Goal: Contribute content

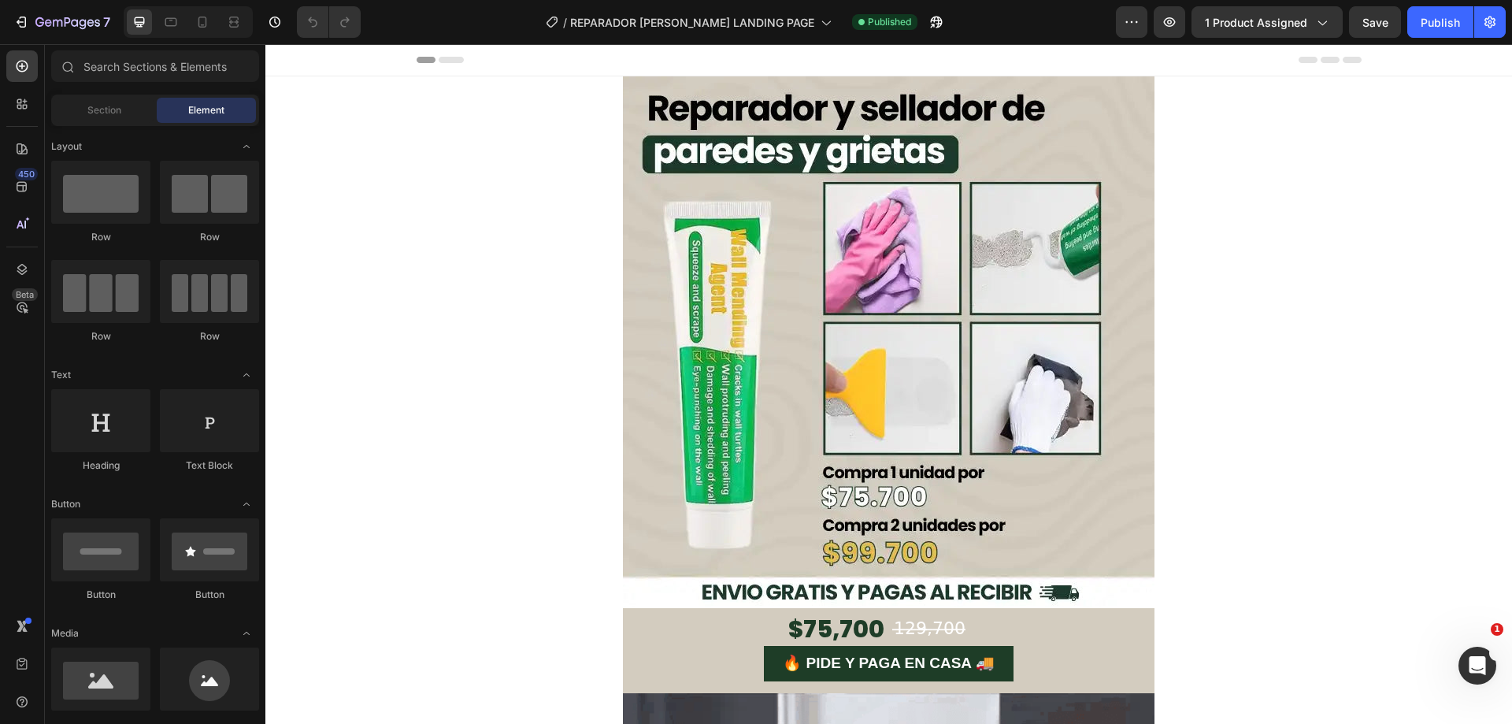
click at [845, 386] on img at bounding box center [889, 342] width 532 height 532
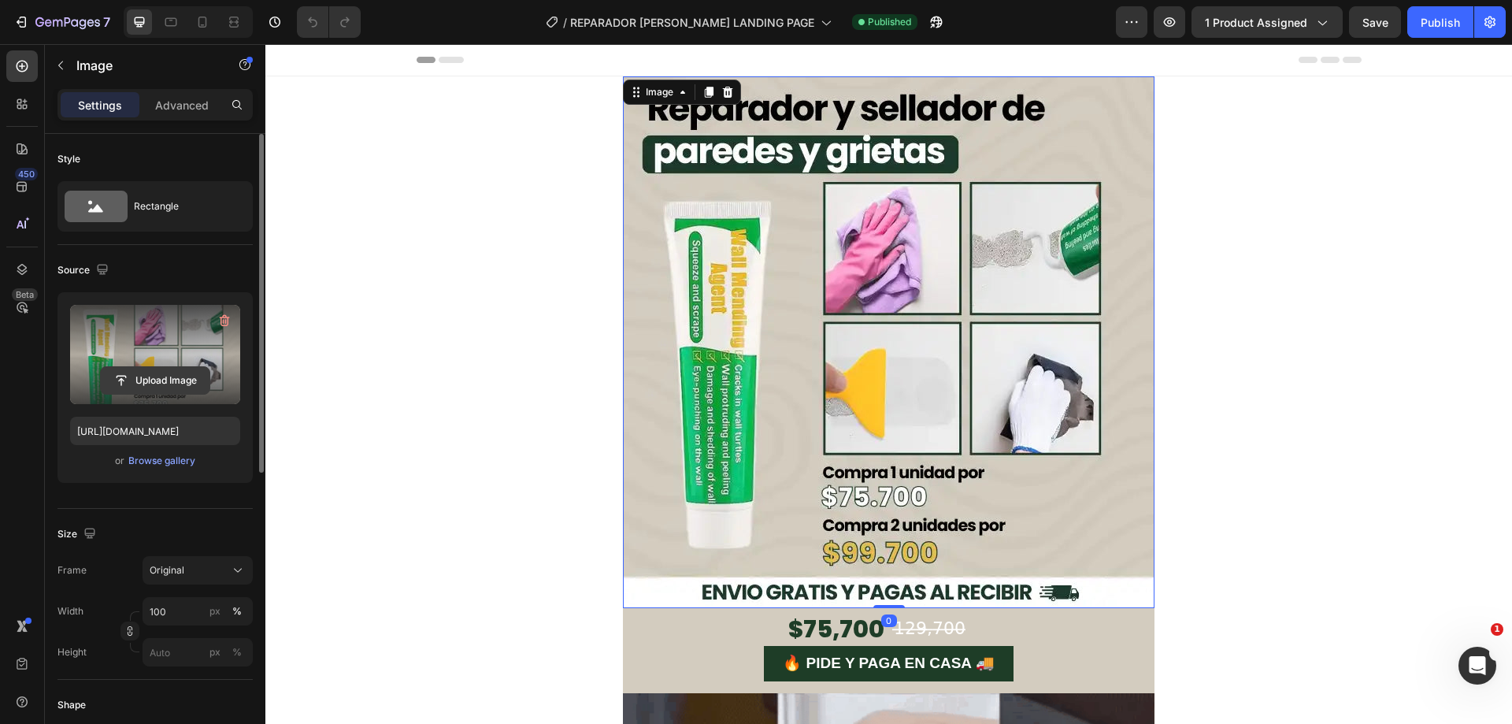
click at [157, 383] on input "file" at bounding box center [155, 380] width 109 height 27
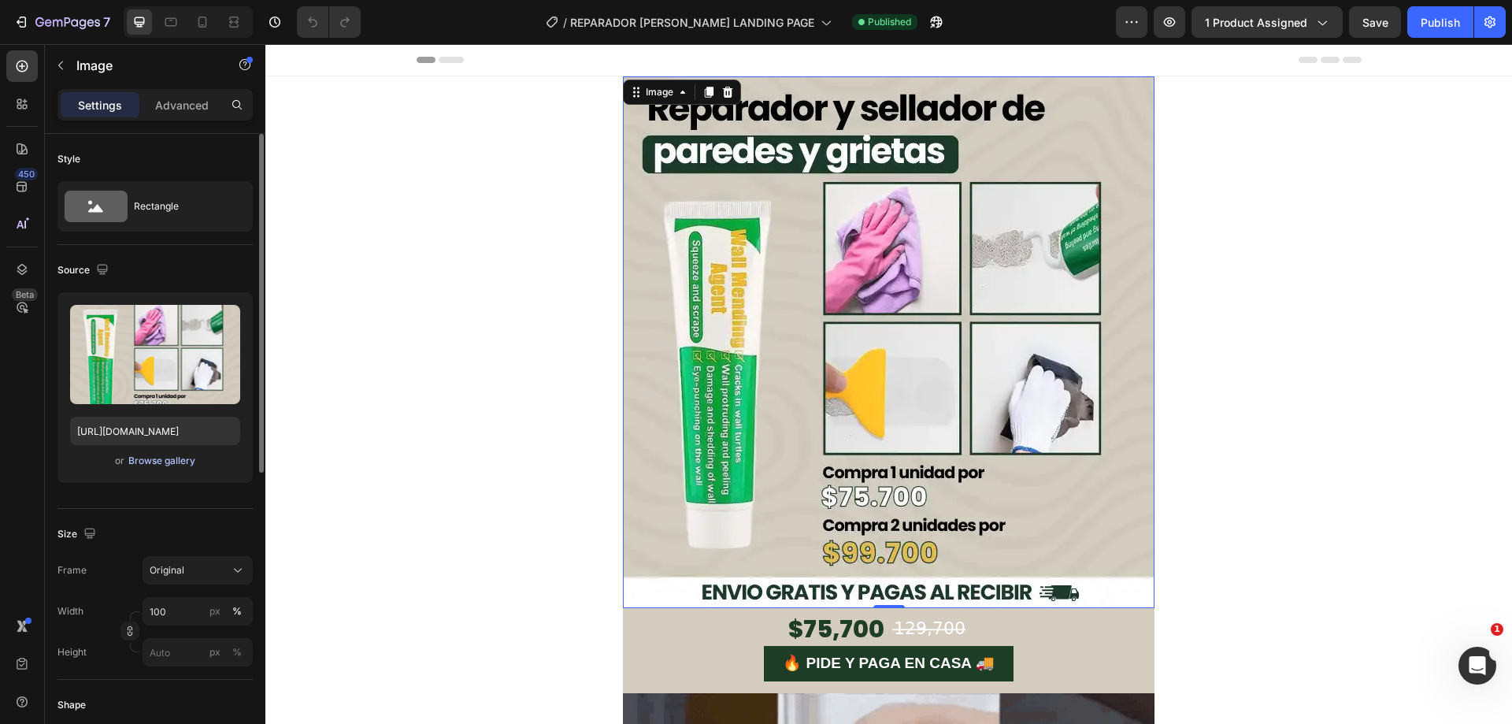
click at [166, 465] on div "Browse gallery" at bounding box center [161, 461] width 67 height 14
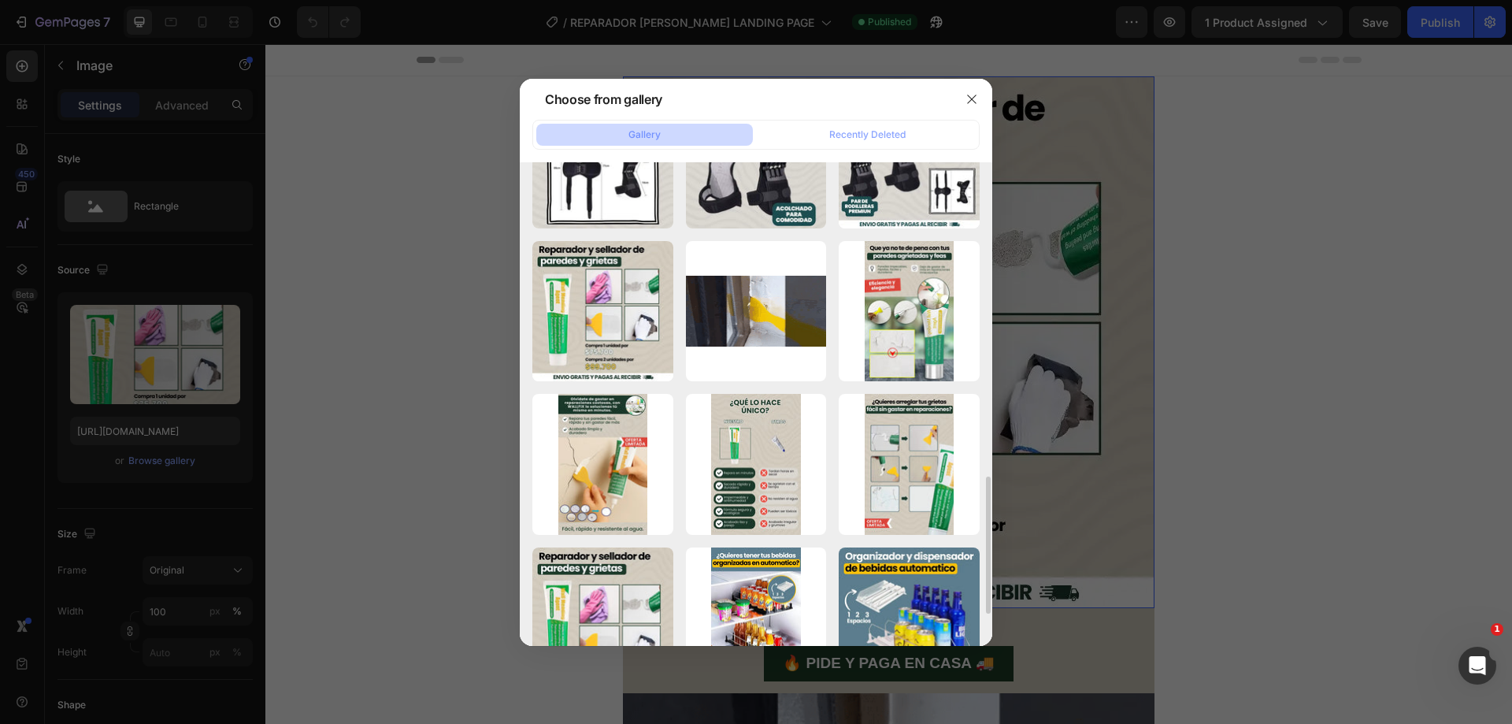
scroll to position [551, 0]
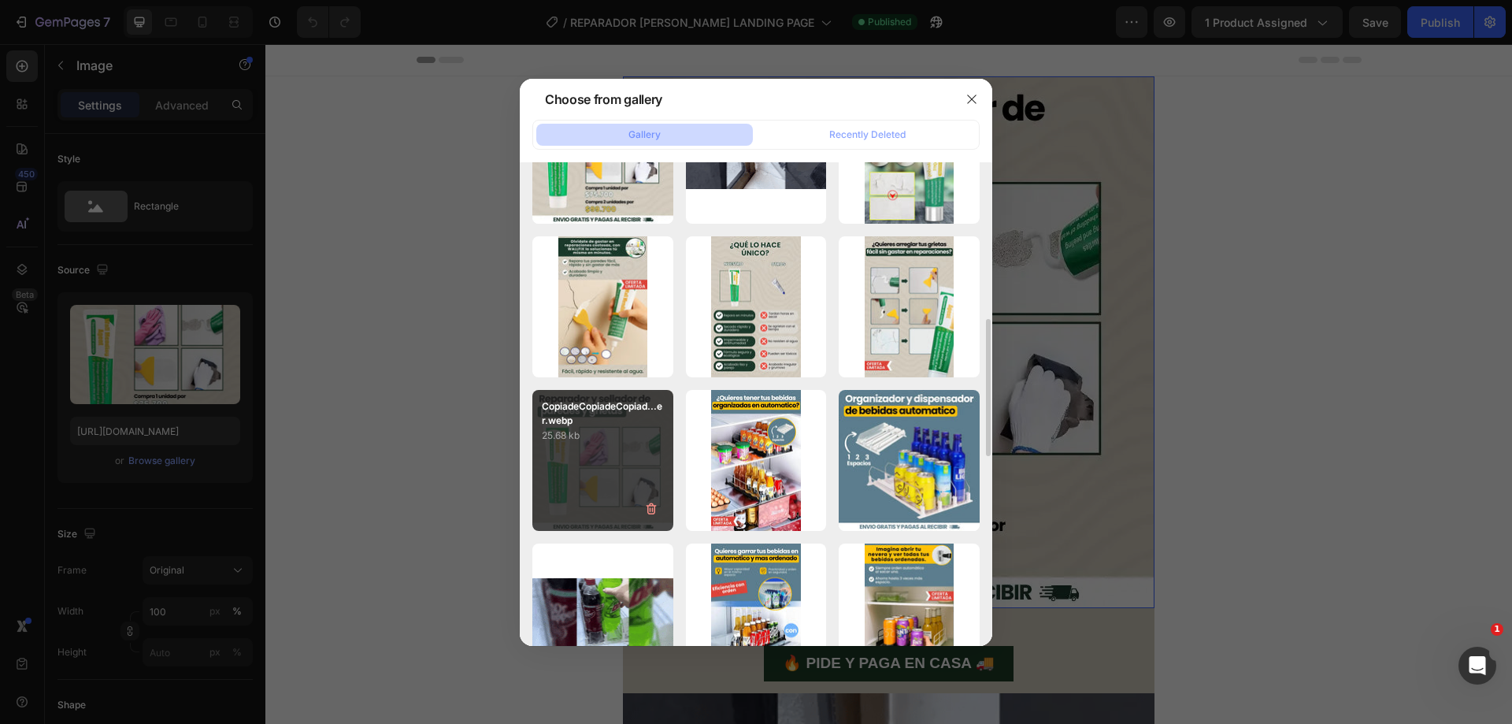
click at [582, 496] on div "CopiadeCopiadeCopiad...er.webp 25.68 kb" at bounding box center [602, 460] width 141 height 141
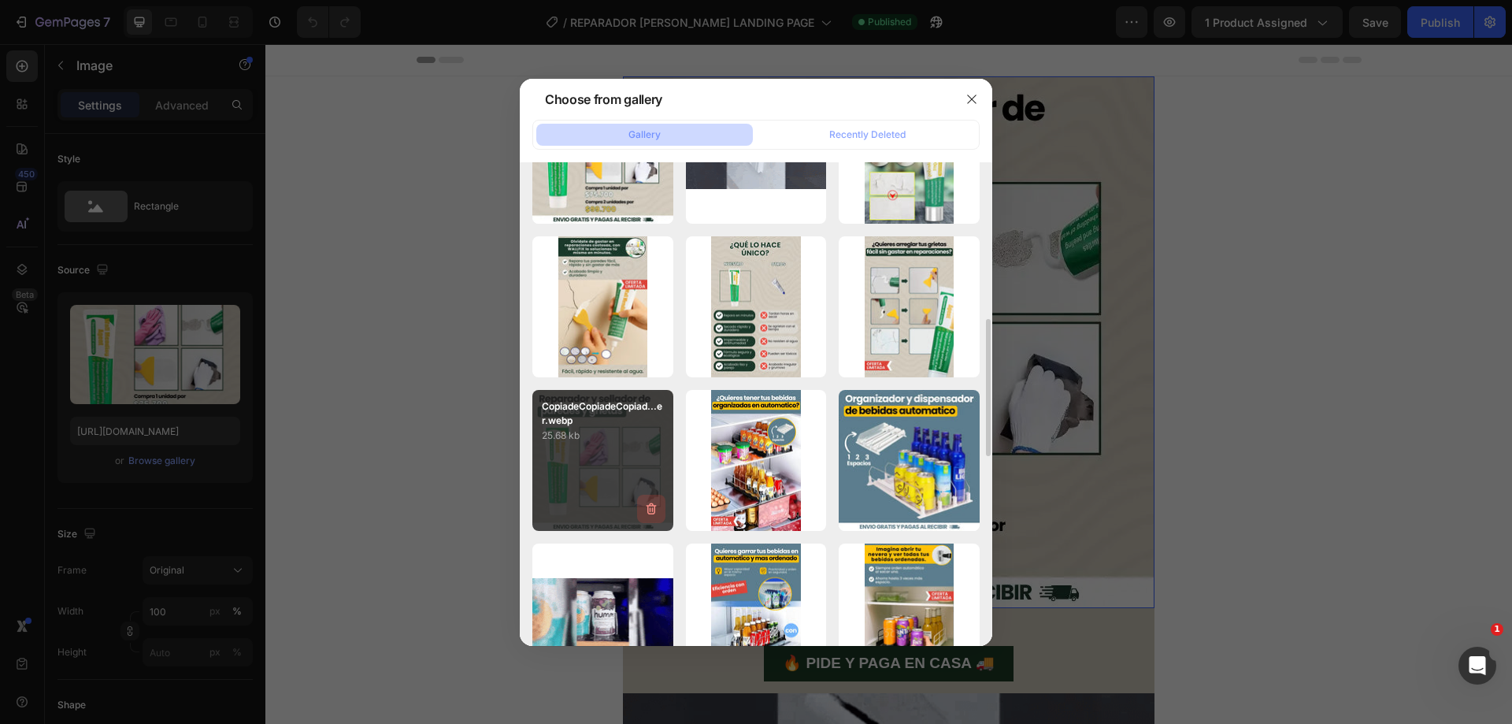
type input "[URL][DOMAIN_NAME]"
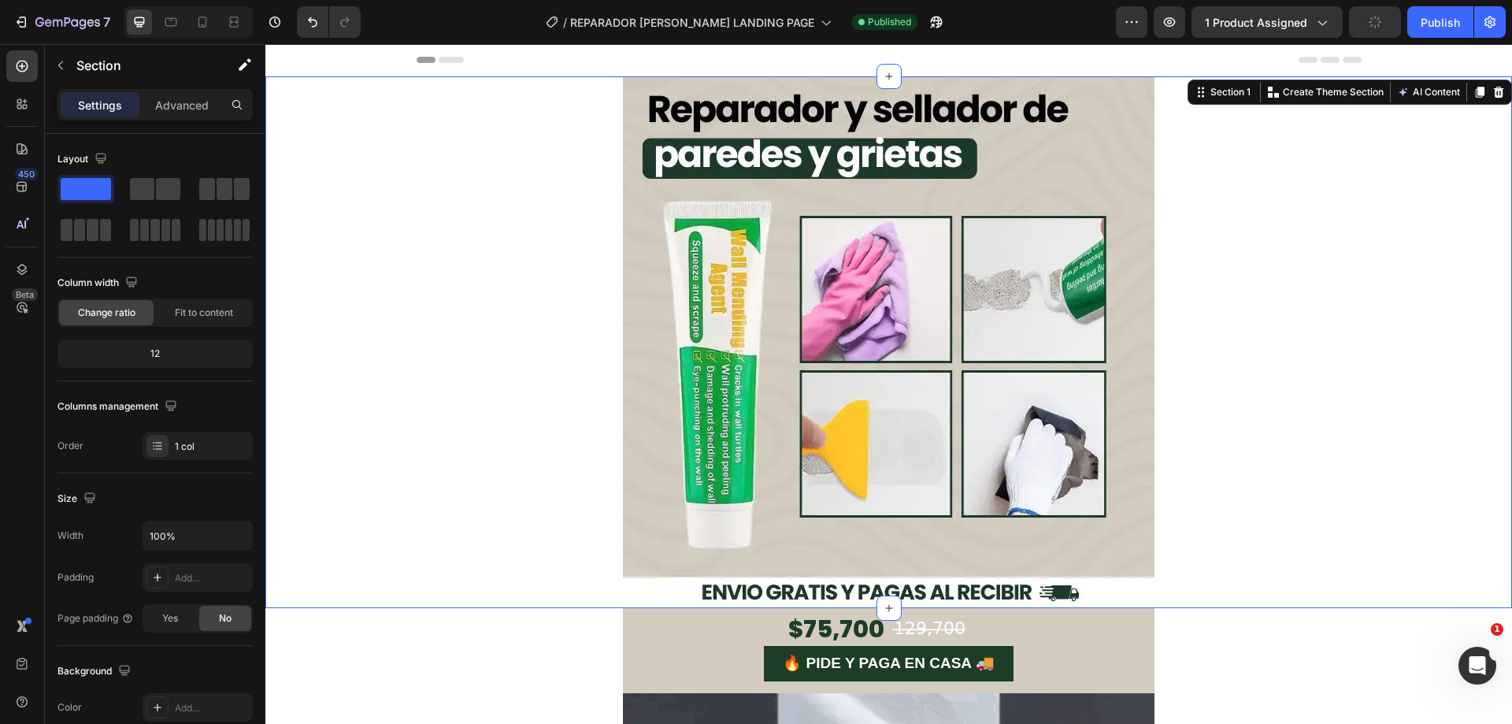
click at [1295, 376] on div "Image Row" at bounding box center [888, 342] width 1246 height 532
click at [1255, 592] on div "Image Row" at bounding box center [888, 342] width 1246 height 532
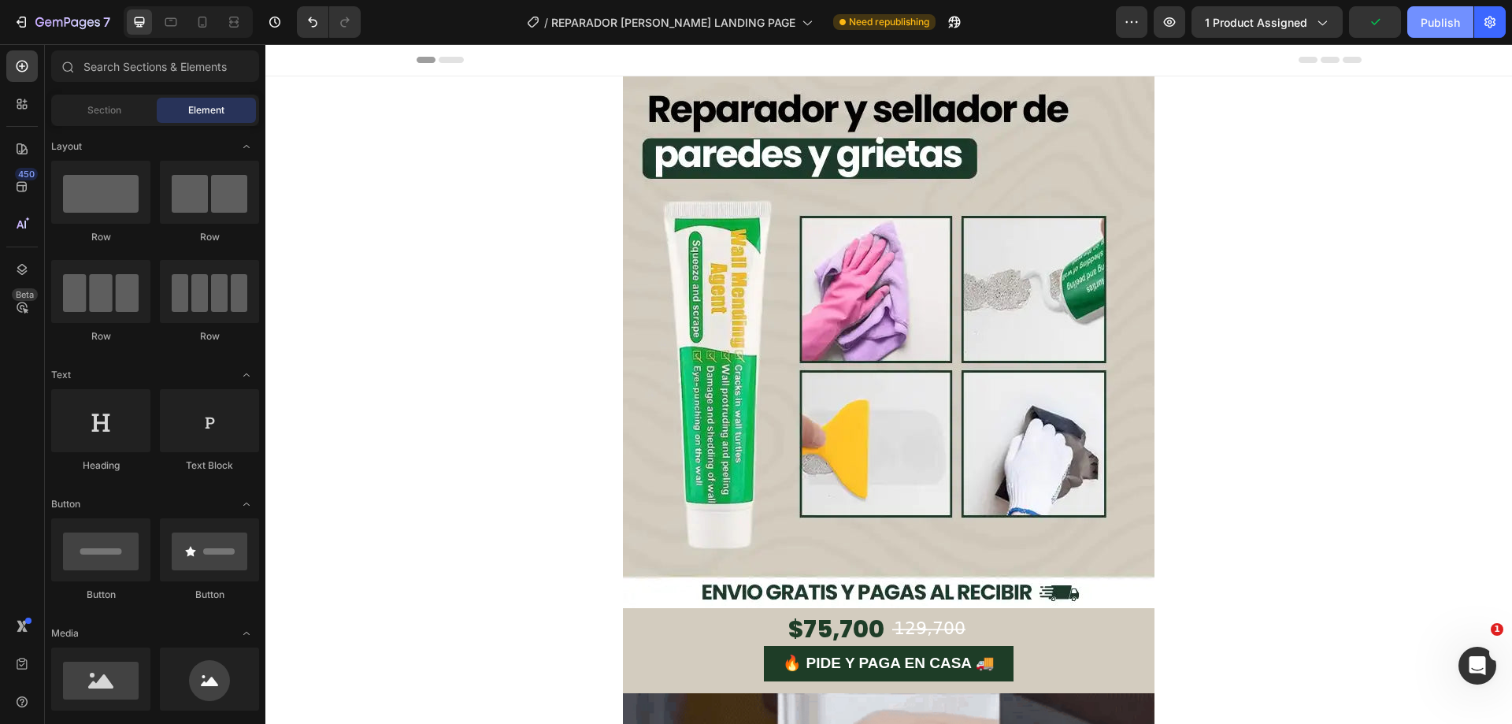
click at [1428, 34] on button "Publish" at bounding box center [1440, 21] width 66 height 31
